Goal: Task Accomplishment & Management: Use online tool/utility

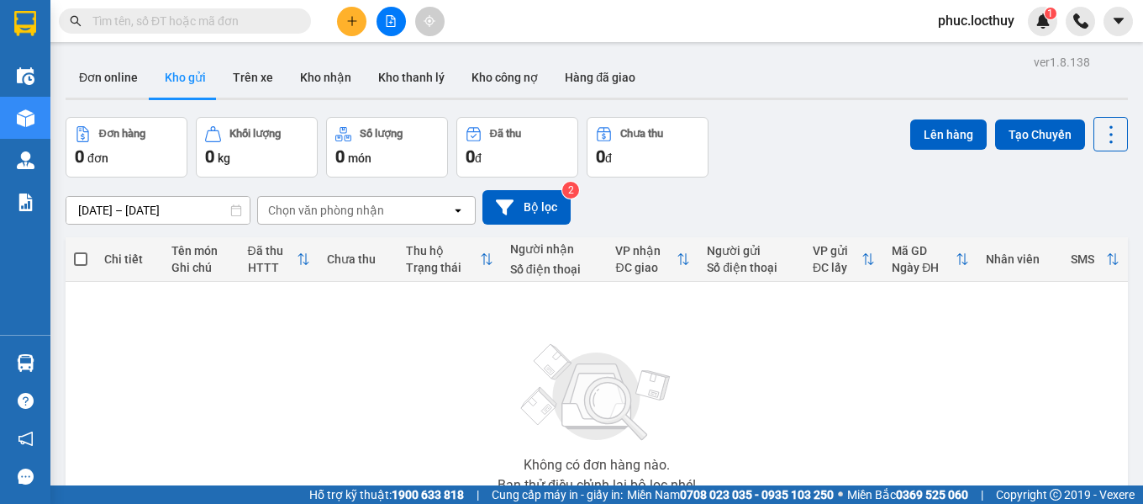
click at [277, 20] on input "text" at bounding box center [191, 21] width 198 height 18
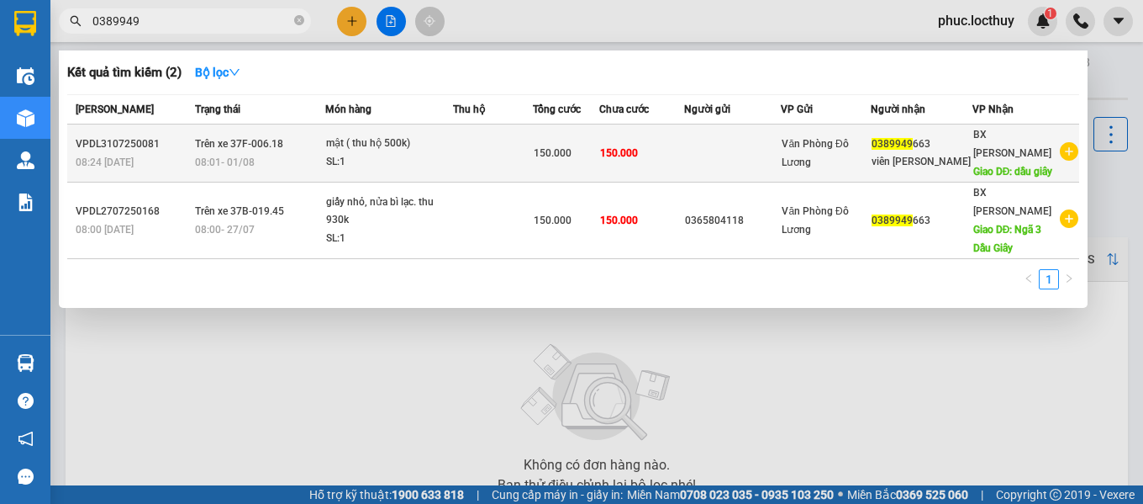
type input "0389949"
click at [452, 149] on div "mật ( thu hộ 500k)" at bounding box center [389, 143] width 126 height 18
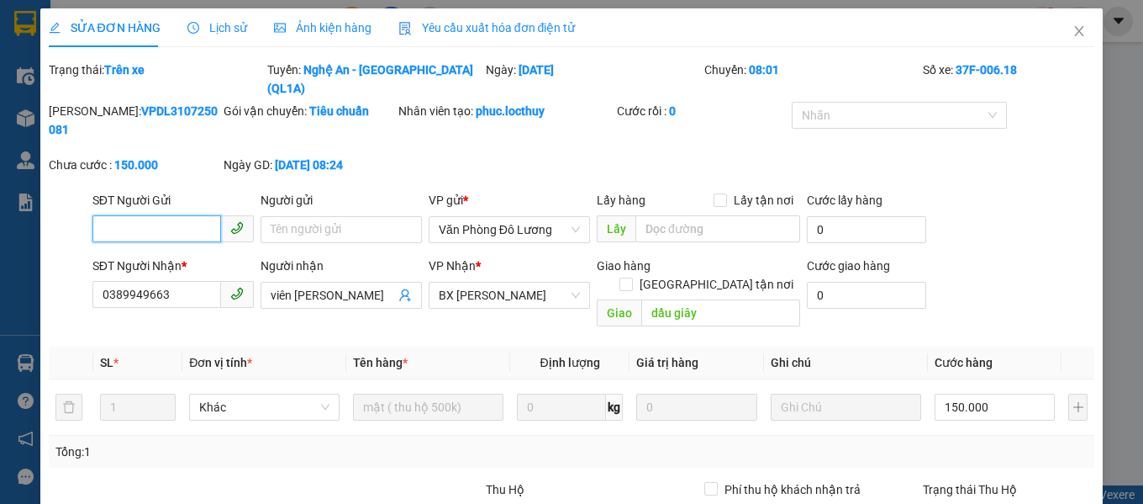
type input "0389949663"
type input "viên [PERSON_NAME]"
type input "dầu giây"
type input "150.000"
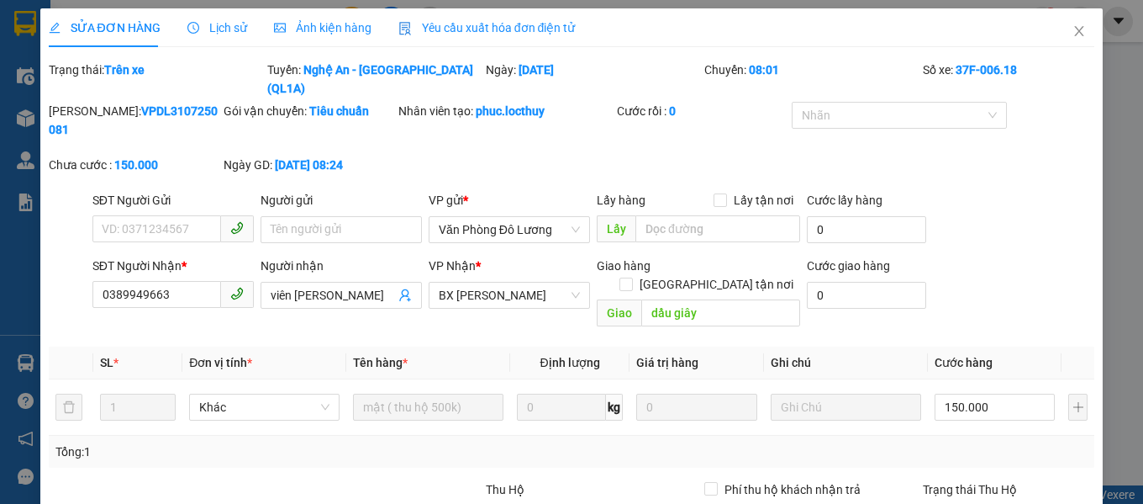
click at [322, 28] on span "Ảnh kiện hàng" at bounding box center [323, 27] width 98 height 13
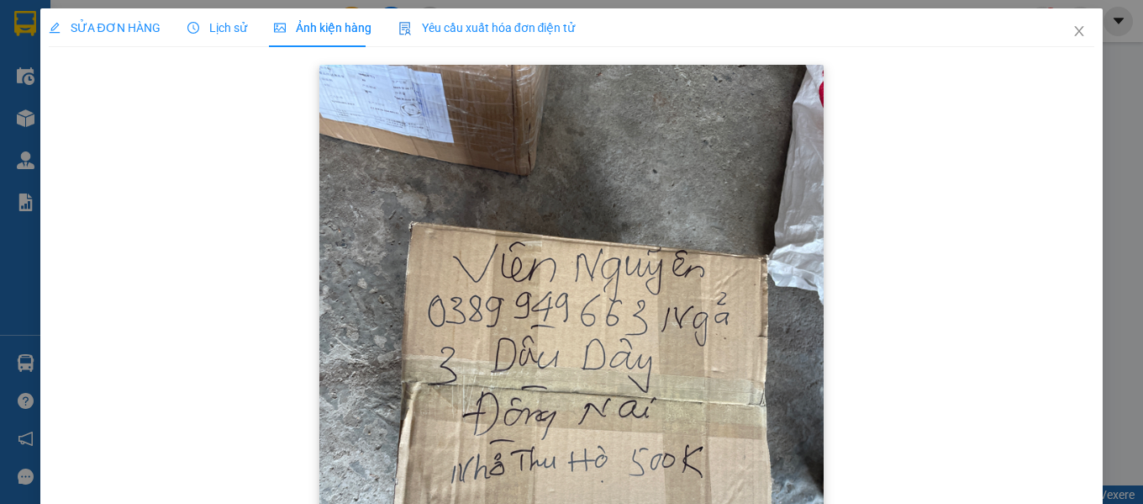
scroll to position [168, 0]
